Goal: Task Accomplishment & Management: Use online tool/utility

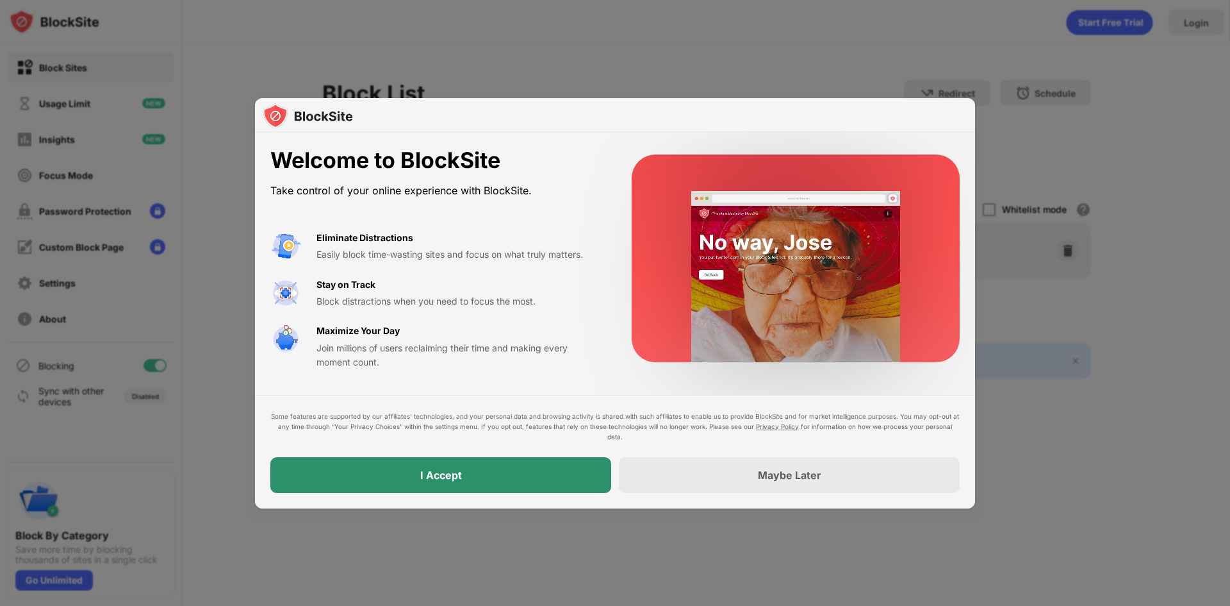
click at [540, 475] on div "I Accept" at bounding box center [440, 475] width 341 height 36
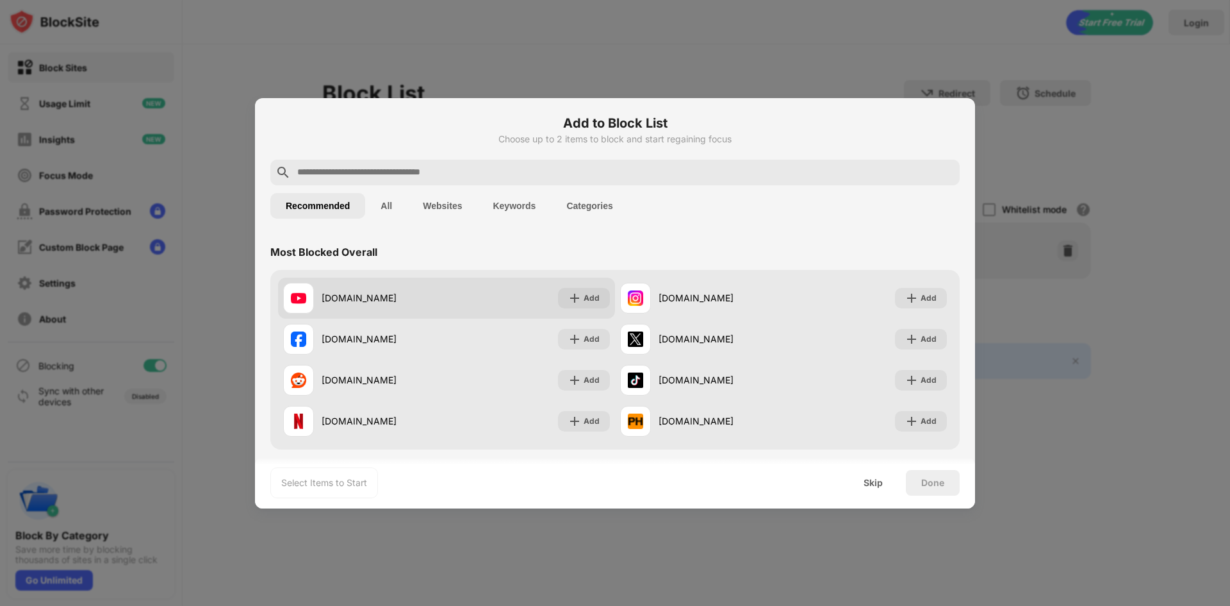
click at [399, 303] on div "youtube.com" at bounding box center [384, 297] width 125 height 13
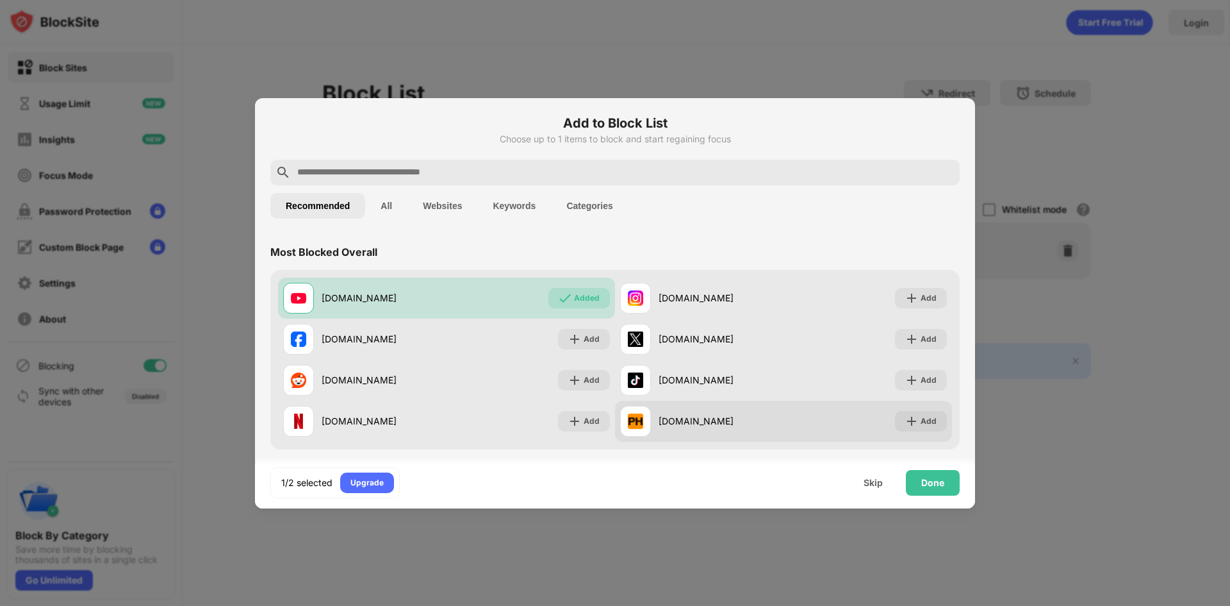
click at [754, 423] on div "pornhub.com" at bounding box center [721, 420] width 125 height 13
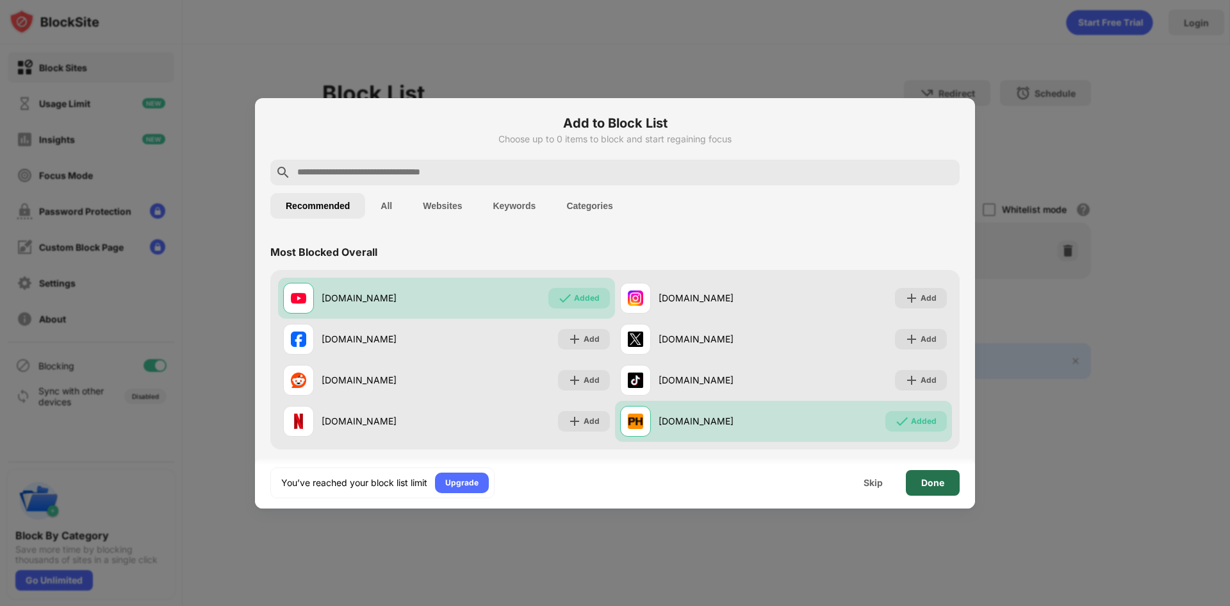
click at [923, 485] on div "Done" at bounding box center [933, 482] width 23 height 10
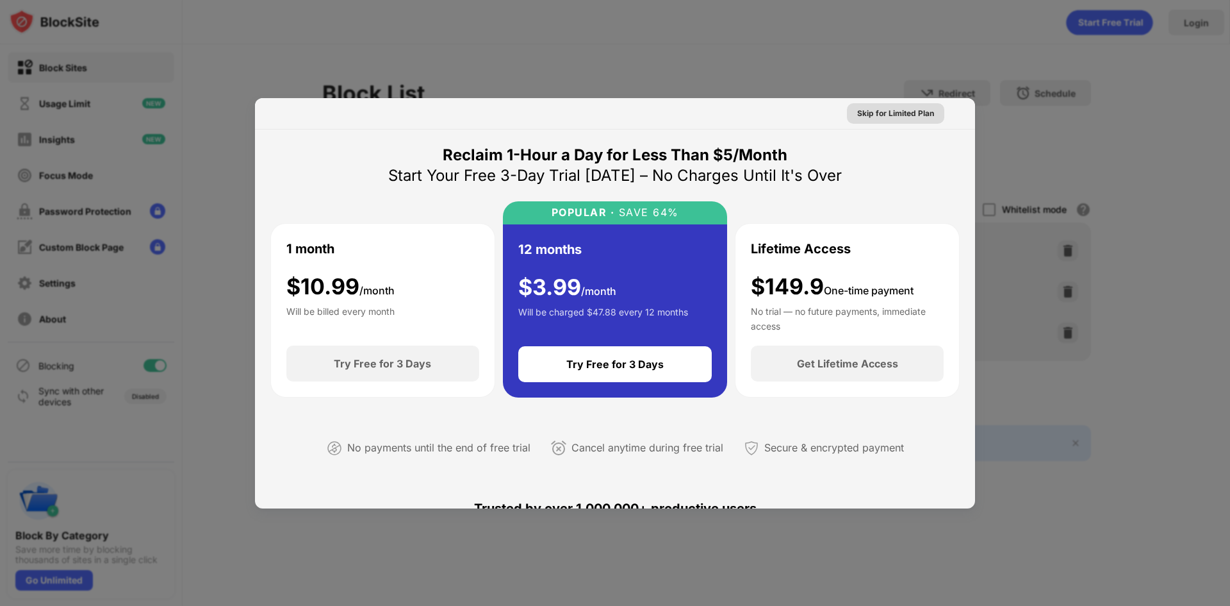
click at [913, 112] on div "Skip for Limited Plan" at bounding box center [895, 113] width 77 height 13
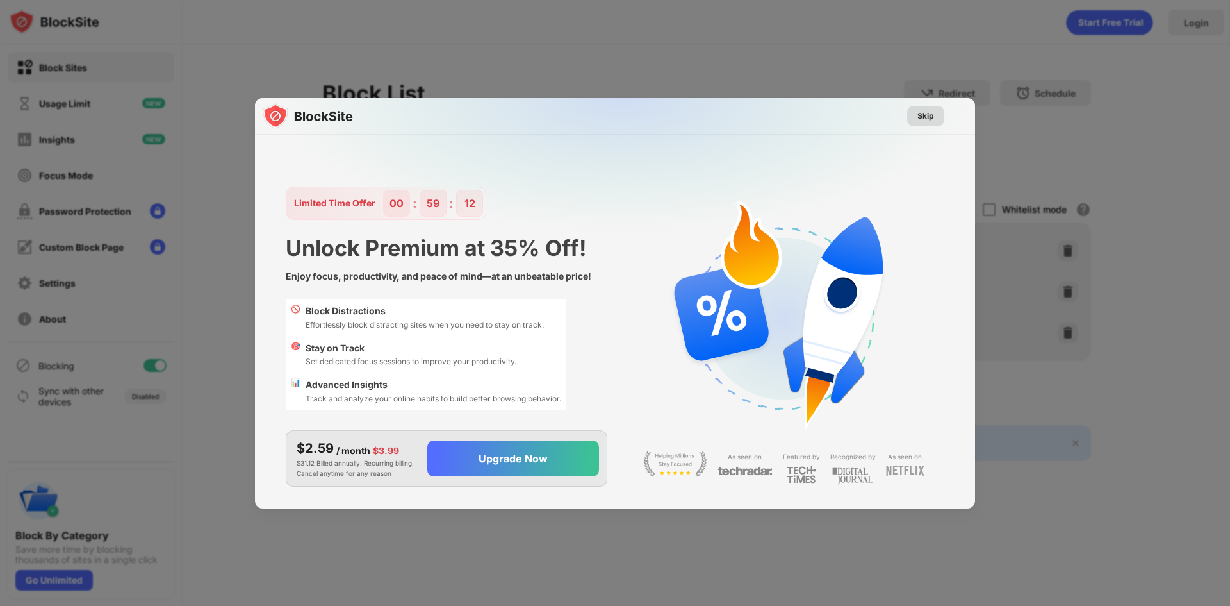
click at [941, 114] on div "Skip" at bounding box center [925, 116] width 37 height 21
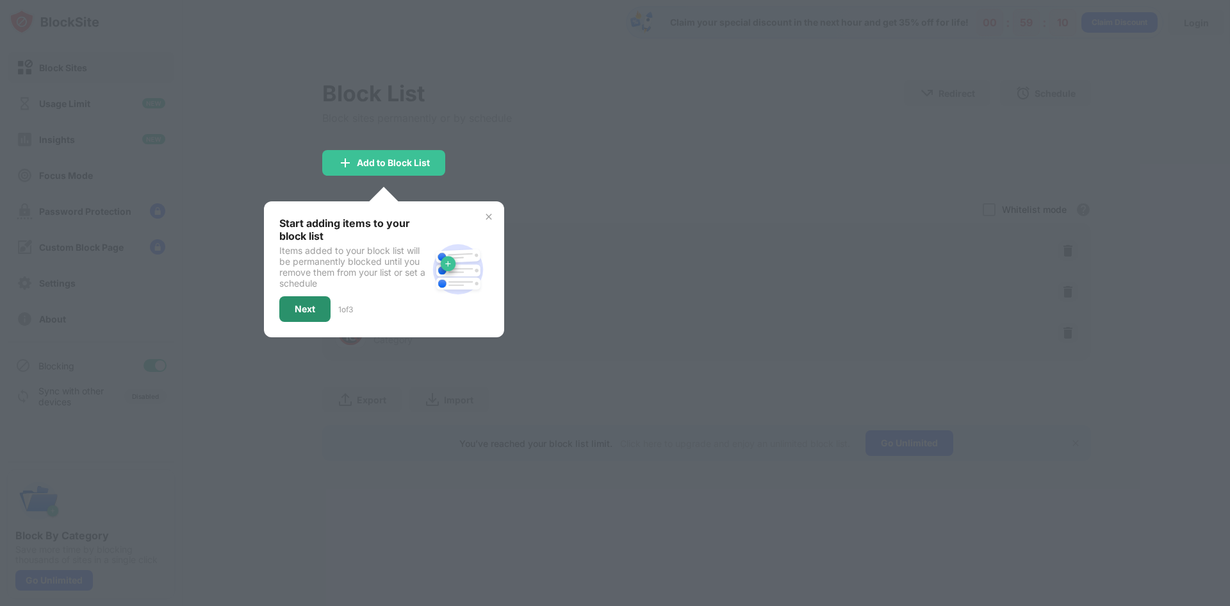
click at [292, 311] on div "Next" at bounding box center [304, 309] width 51 height 26
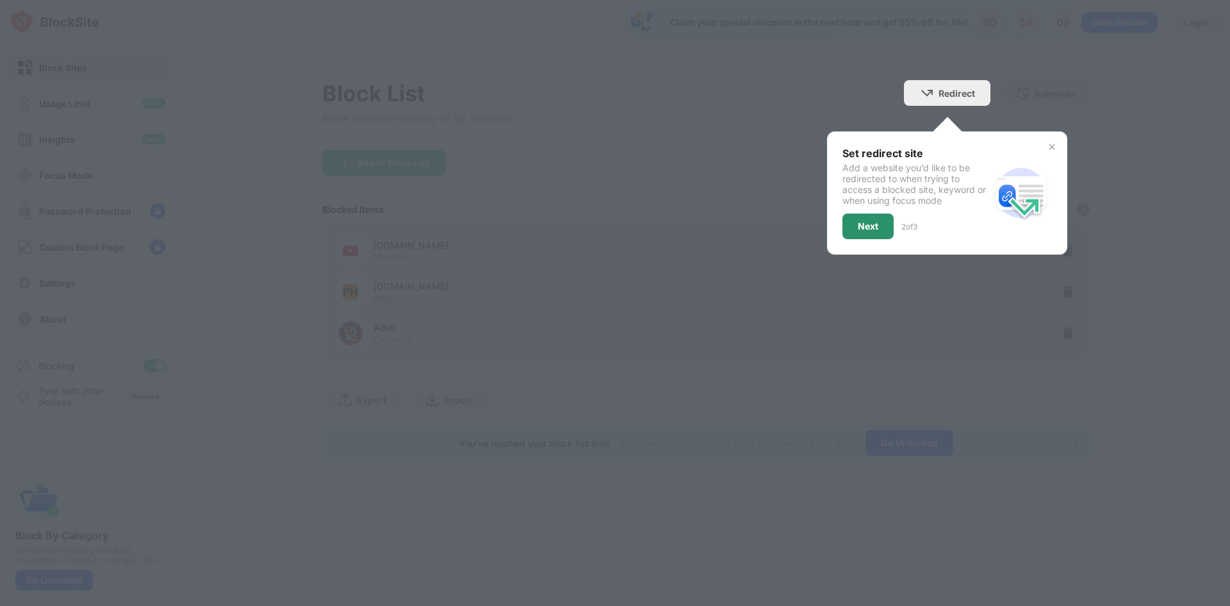
click at [848, 235] on div "Next" at bounding box center [868, 226] width 51 height 26
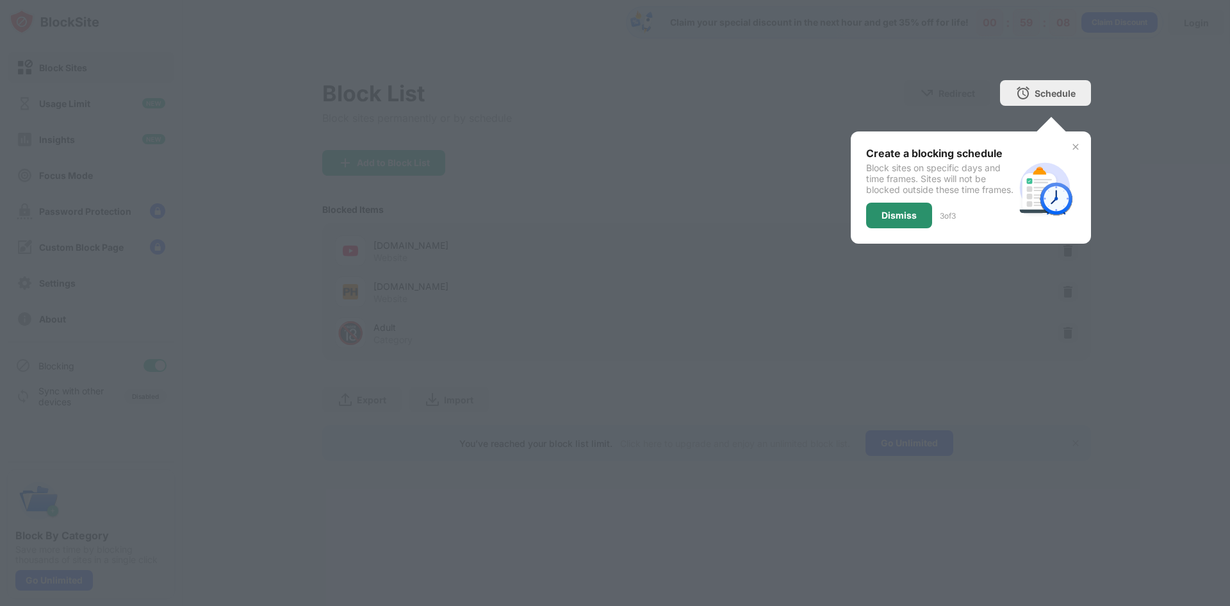
click at [879, 228] on div "Dismiss" at bounding box center [899, 216] width 66 height 26
